Goal: Task Accomplishment & Management: Use online tool/utility

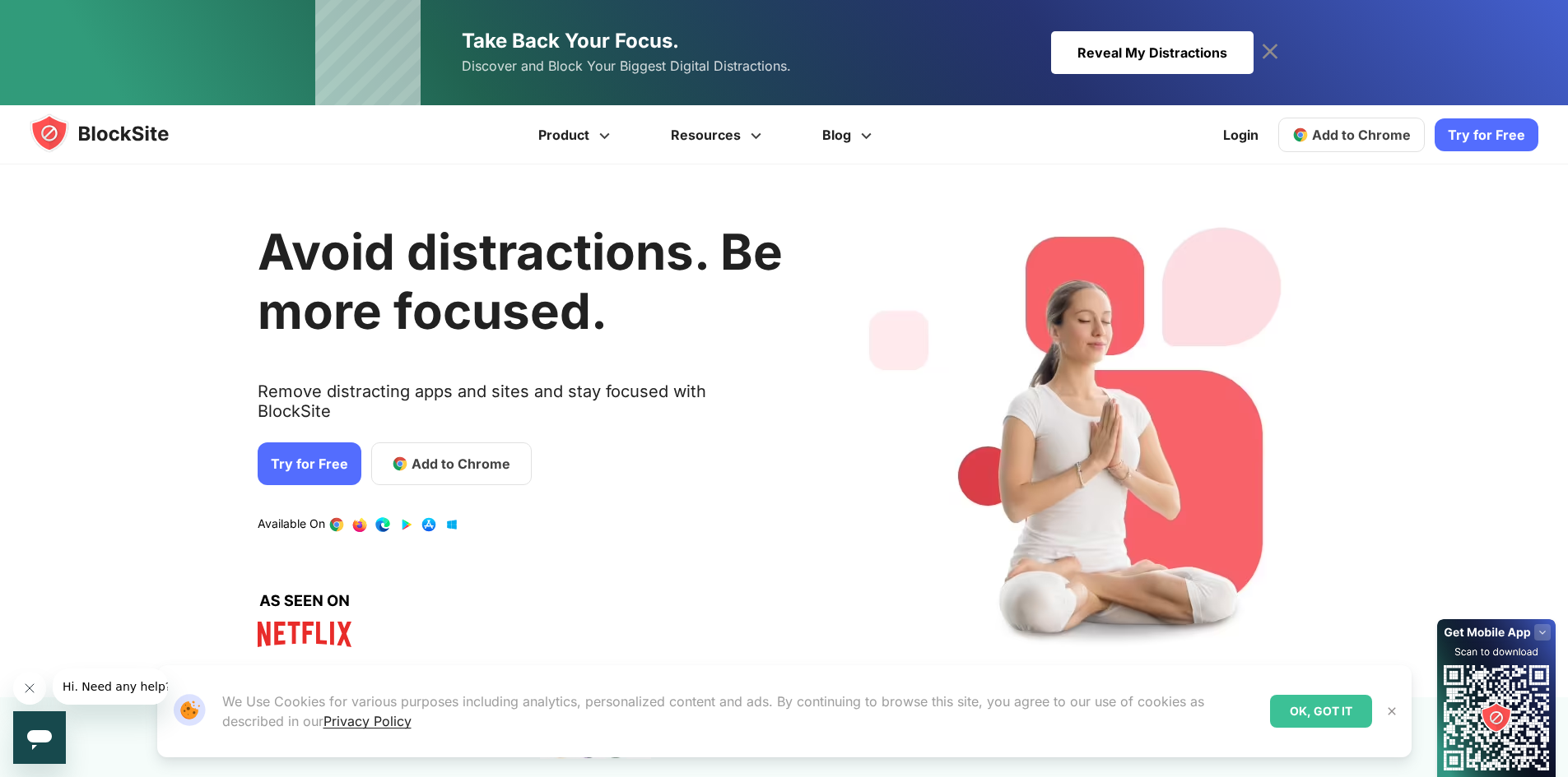
click at [1271, 56] on icon at bounding box center [1269, 51] width 26 height 26
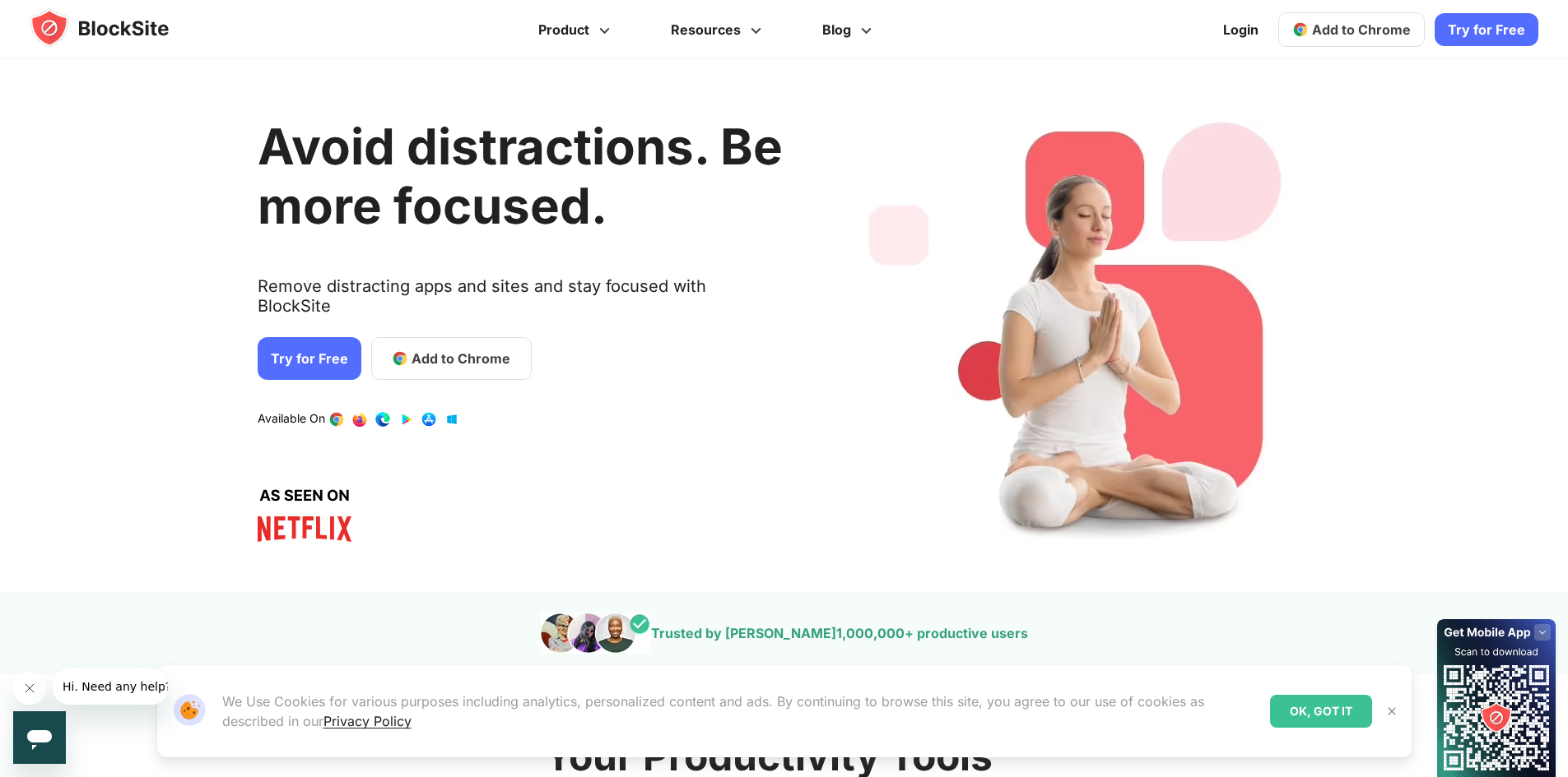
click at [1334, 37] on span "Add to Chrome" at bounding box center [1360, 30] width 98 height 16
click at [1332, 23] on span "Add to Chrome" at bounding box center [1360, 30] width 98 height 16
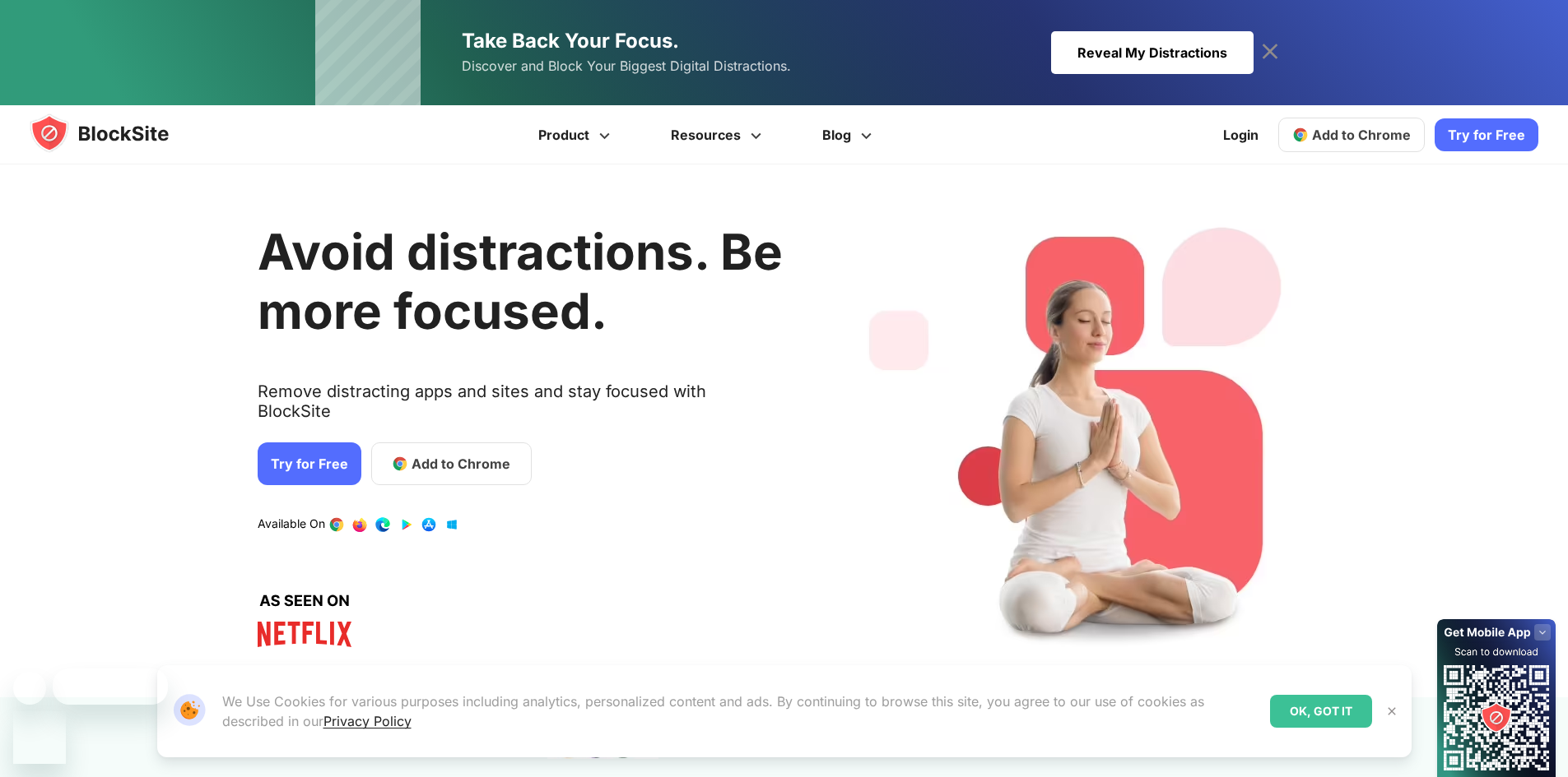
drag, startPoint x: 0, startPoint y: 0, endPoint x: 1332, endPoint y: 137, distance: 1339.0
click at [1352, 225] on div "Avoid distractions. Be more focused. Remove distracting apps and sites and stay…" at bounding box center [775, 431] width 1580 height 484
click at [1316, 137] on link "Add to Chrome" at bounding box center [1352, 135] width 147 height 35
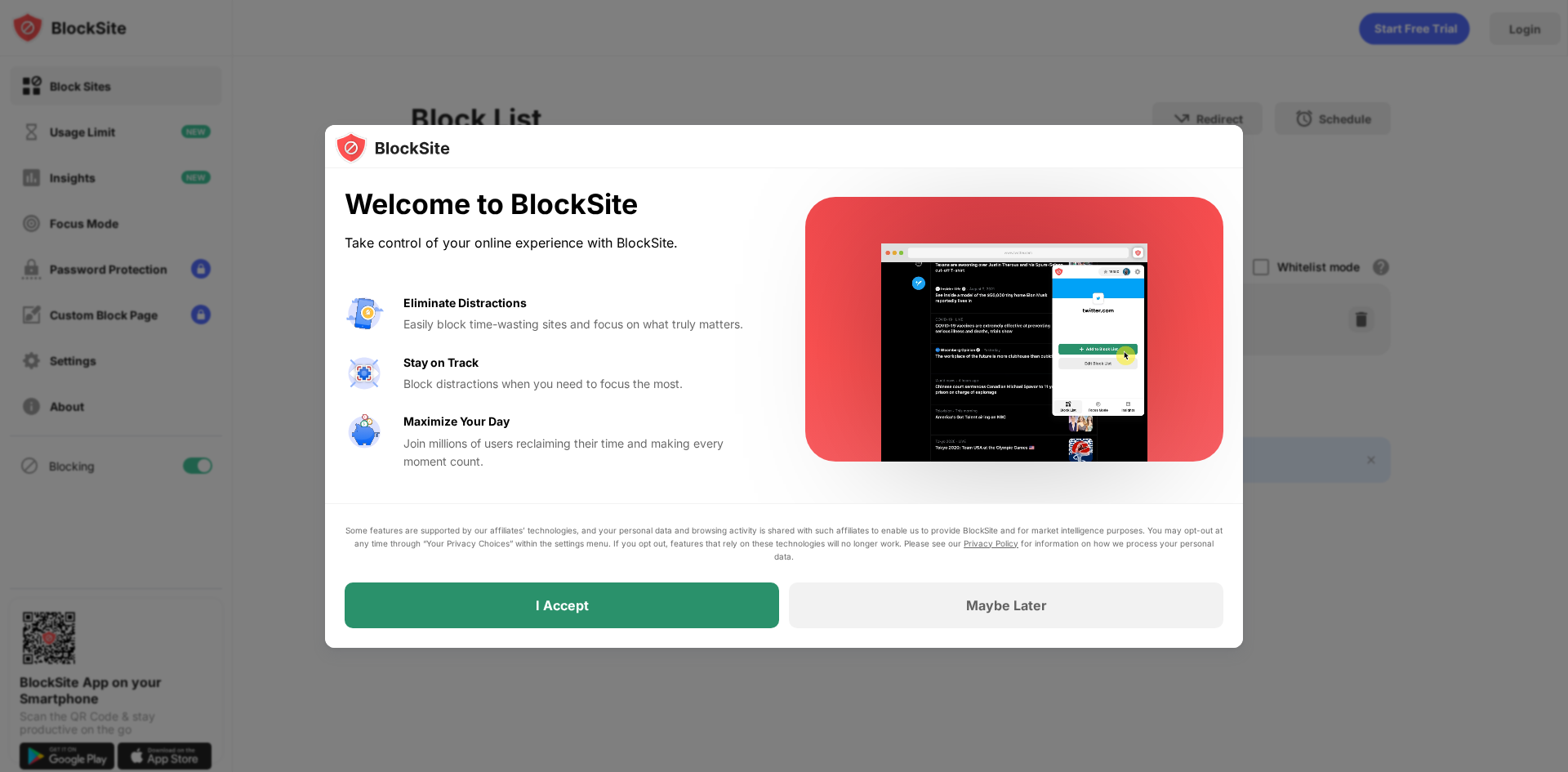
click at [582, 617] on div "I Accept" at bounding box center [561, 606] width 434 height 46
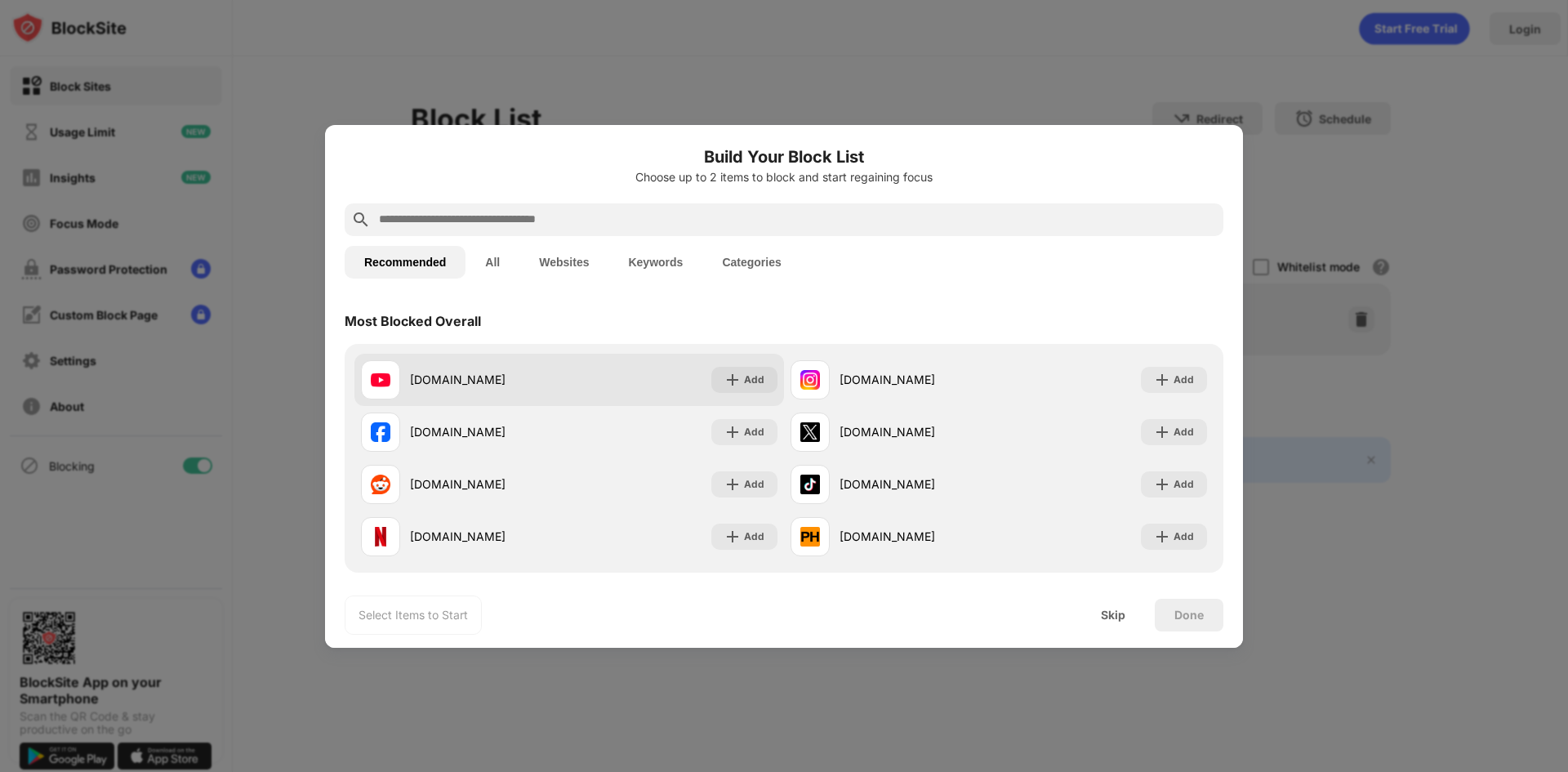
click at [535, 382] on div "youtube.com" at bounding box center [489, 379] width 159 height 17
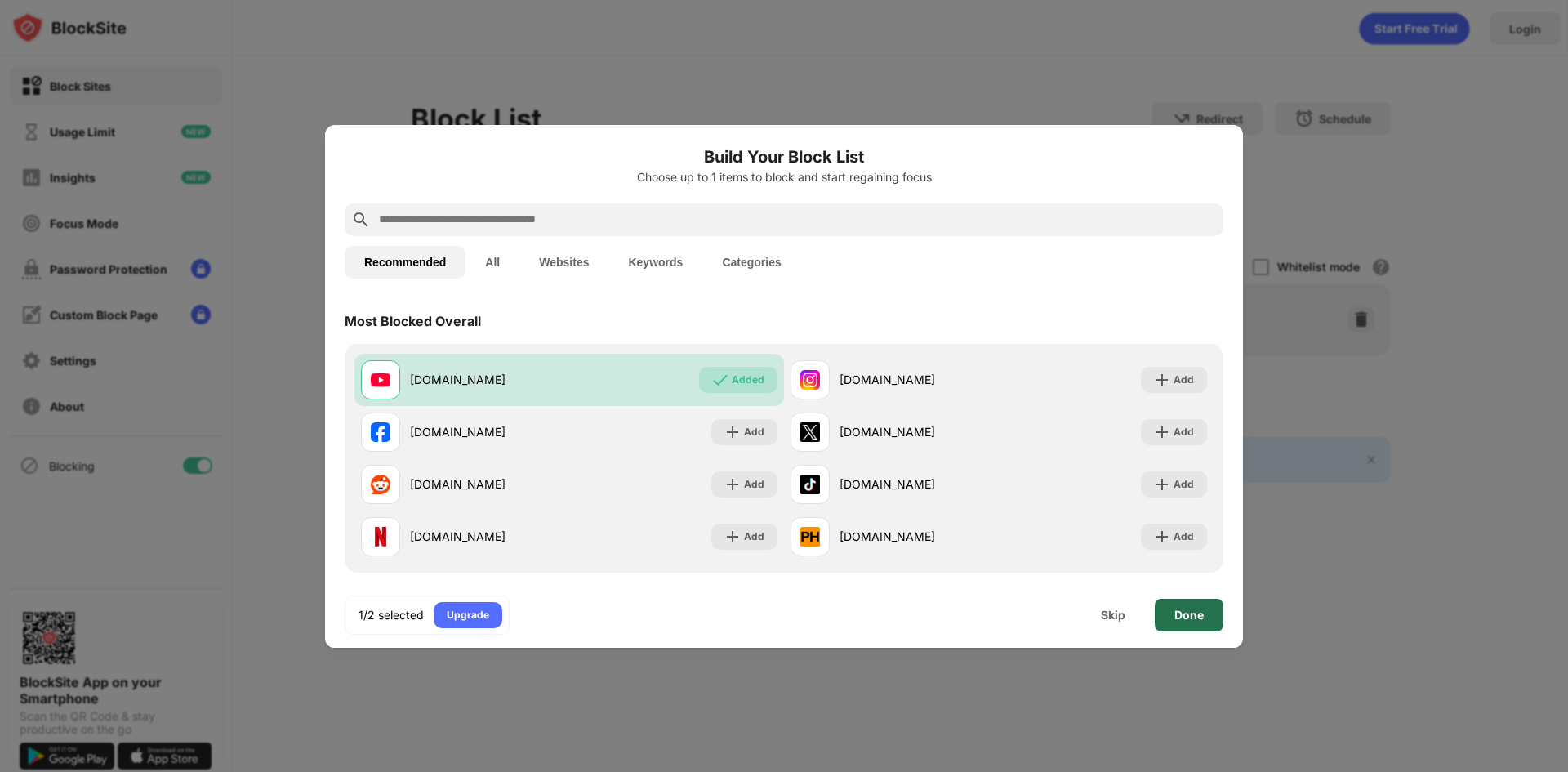
click at [1184, 619] on div "Done" at bounding box center [1189, 615] width 29 height 13
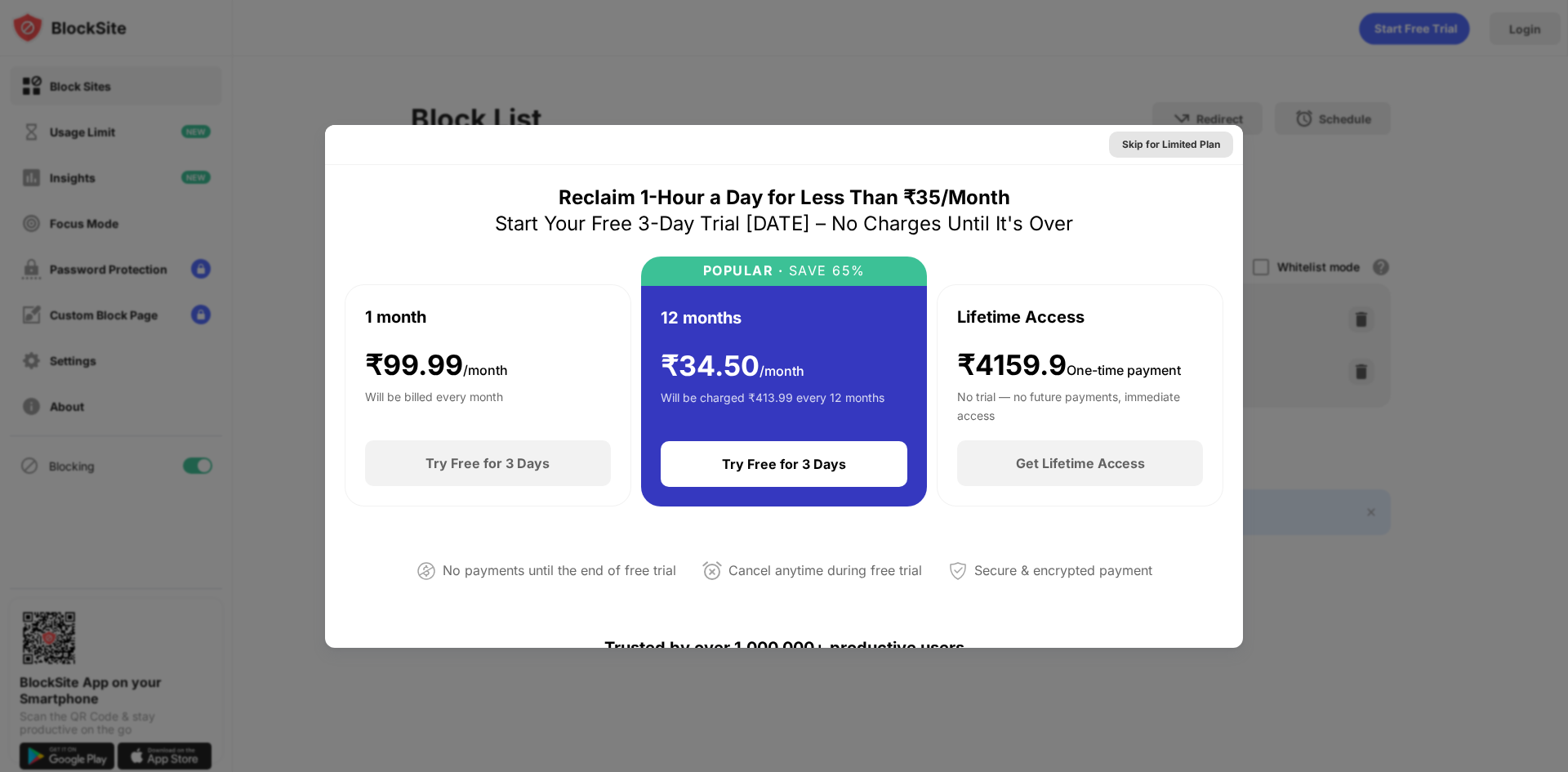
click at [1138, 148] on div "Skip for Limited Plan" at bounding box center [1171, 145] width 98 height 16
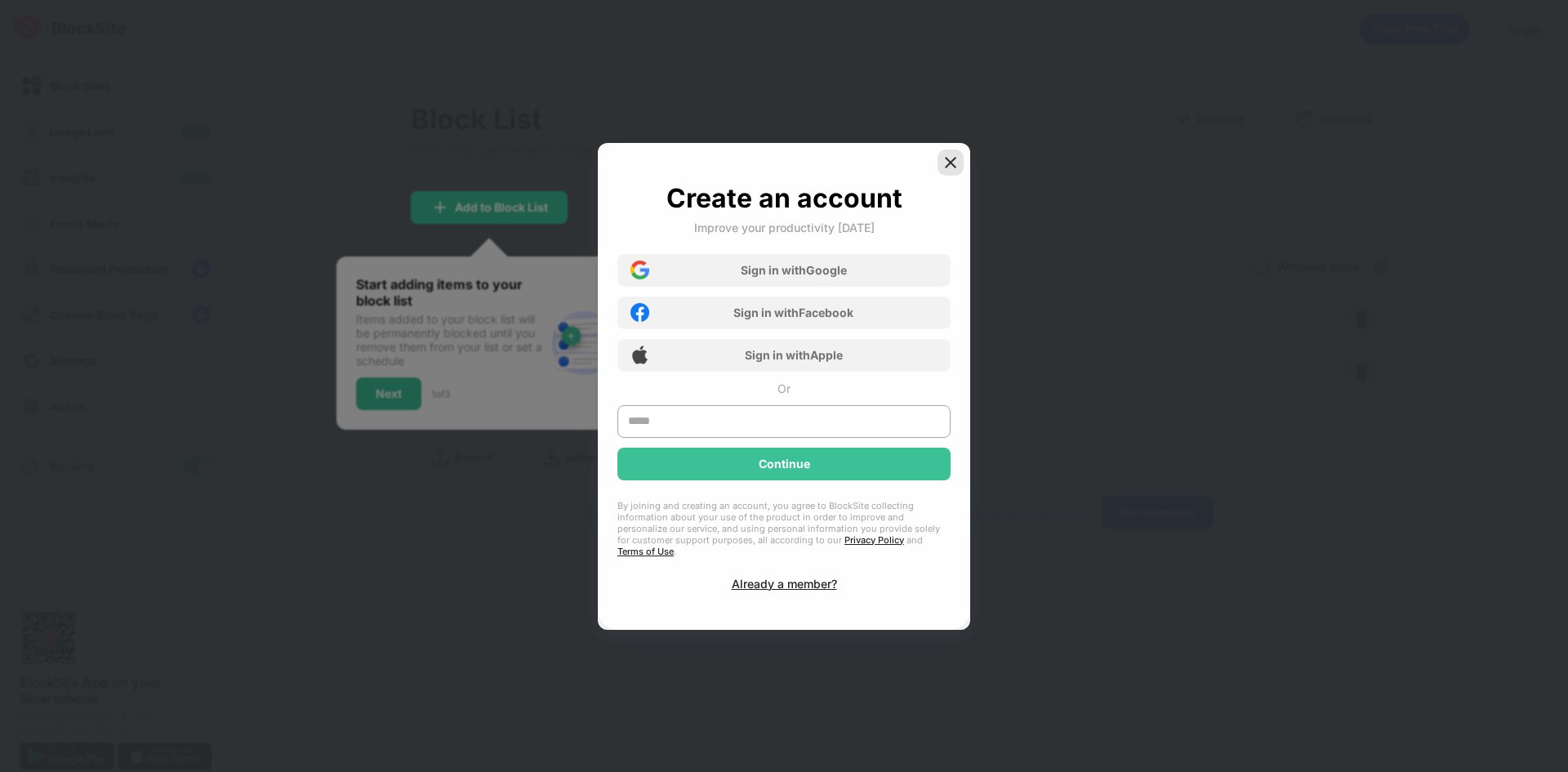
click at [947, 169] on img at bounding box center [951, 163] width 16 height 16
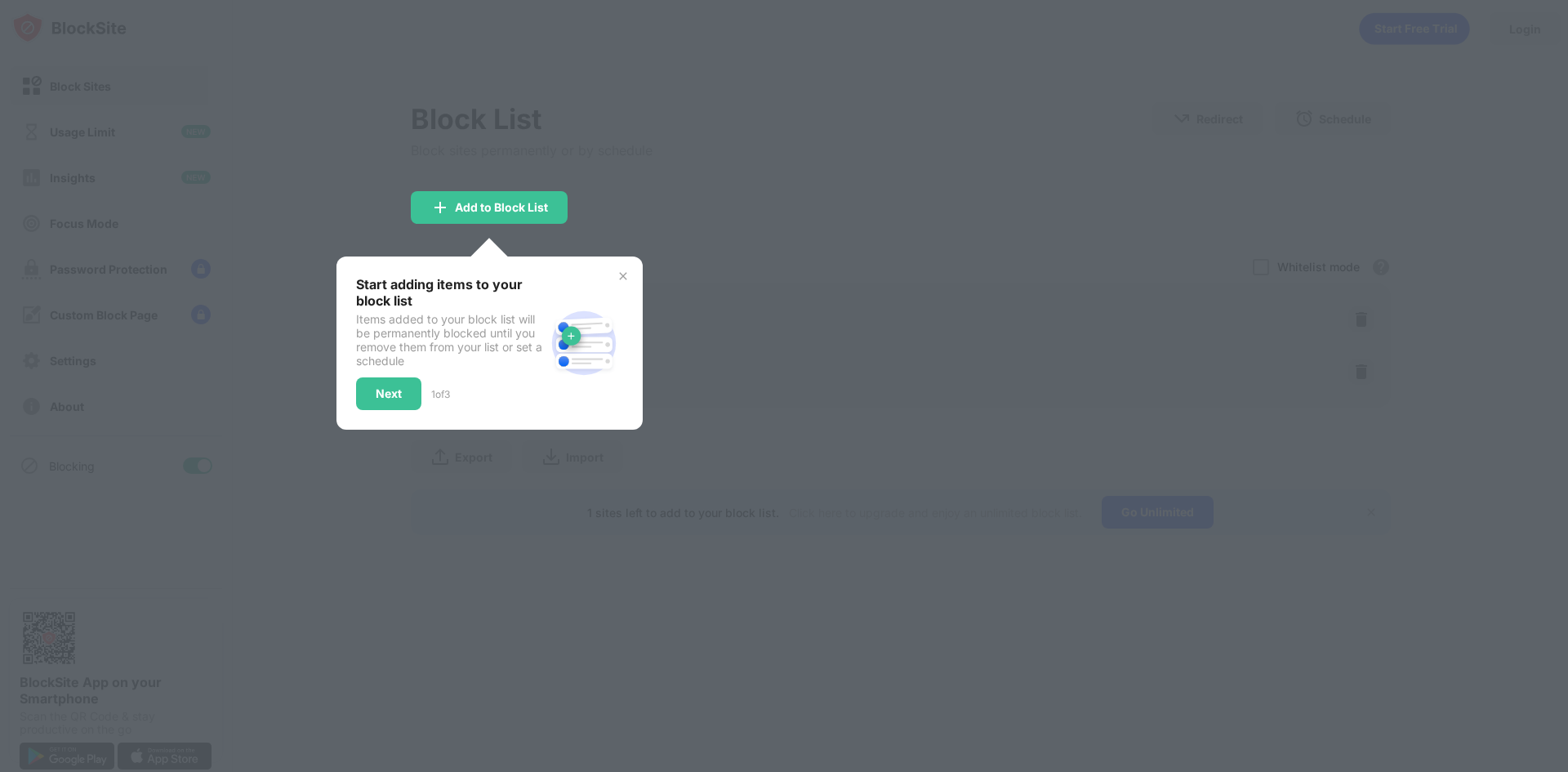
click at [615, 276] on div "Start adding items to your block list Items added to your block list will be pe…" at bounding box center [489, 343] width 267 height 134
click at [624, 276] on img at bounding box center [623, 276] width 13 height 13
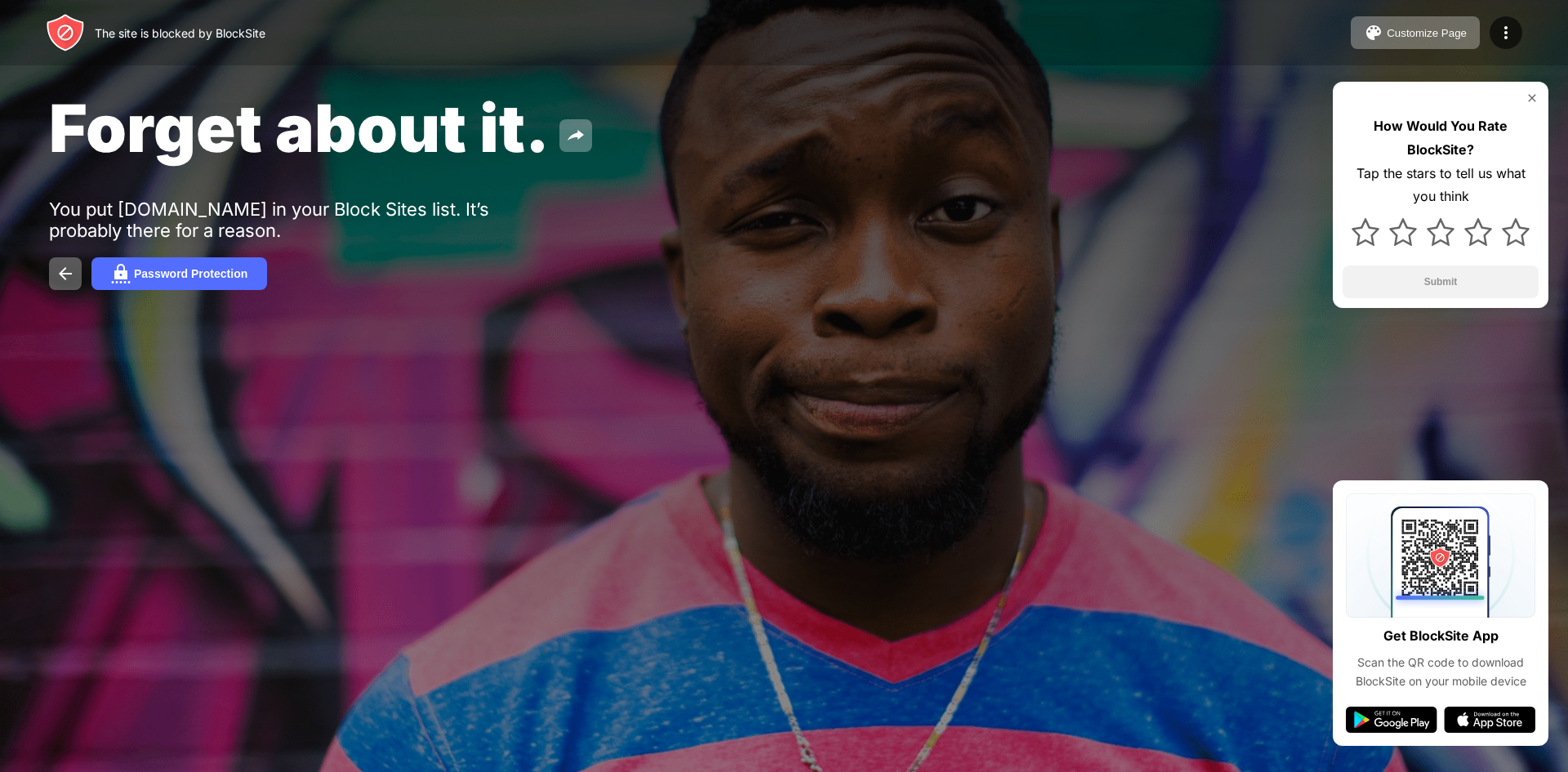
click at [424, 137] on span "Forget about it." at bounding box center [299, 127] width 501 height 79
drag, startPoint x: 424, startPoint y: 137, endPoint x: 376, endPoint y: 72, distance: 80.8
click at [376, 72] on div "Forget about it. You put [DOMAIN_NAME] in your Block Sites list. It’s probably …" at bounding box center [784, 189] width 1568 height 378
